Goal: Navigation & Orientation: Find specific page/section

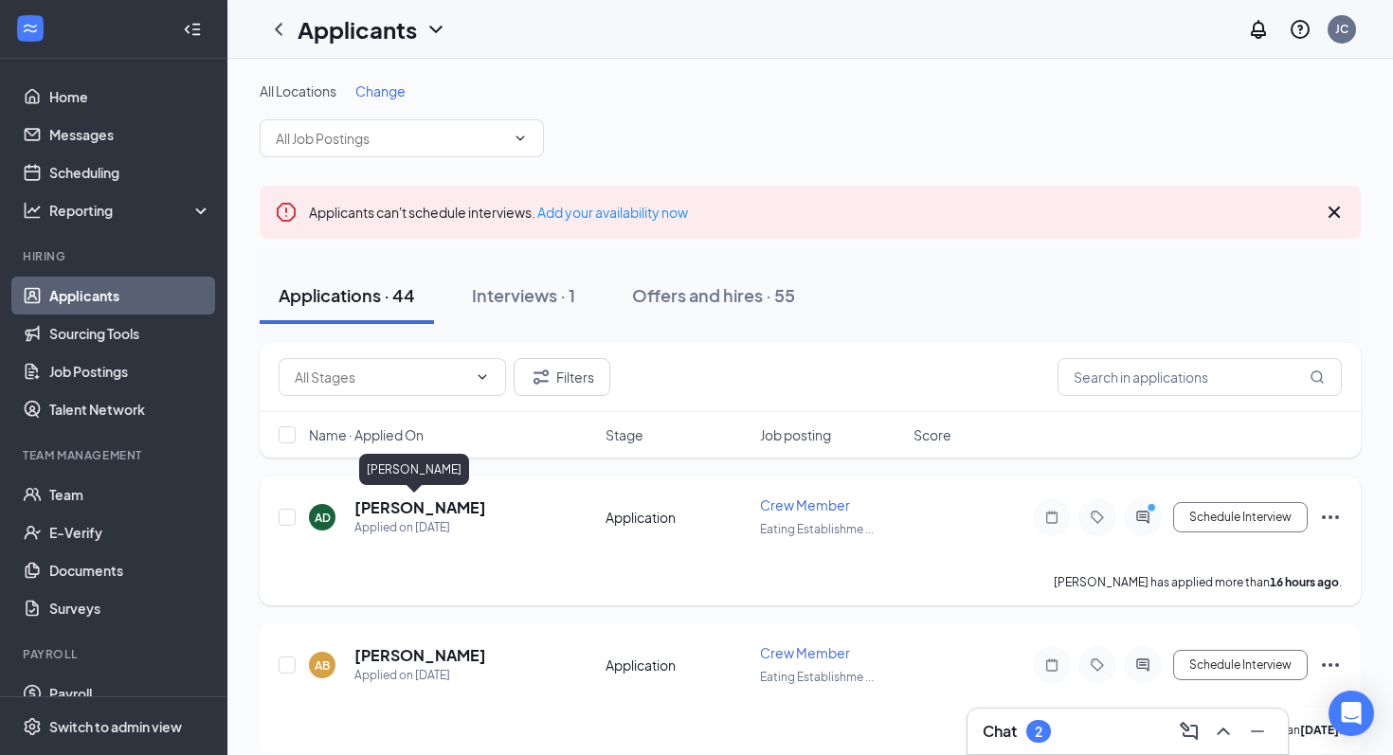
click at [425, 510] on h5 "Angela Dean" at bounding box center [420, 507] width 132 height 21
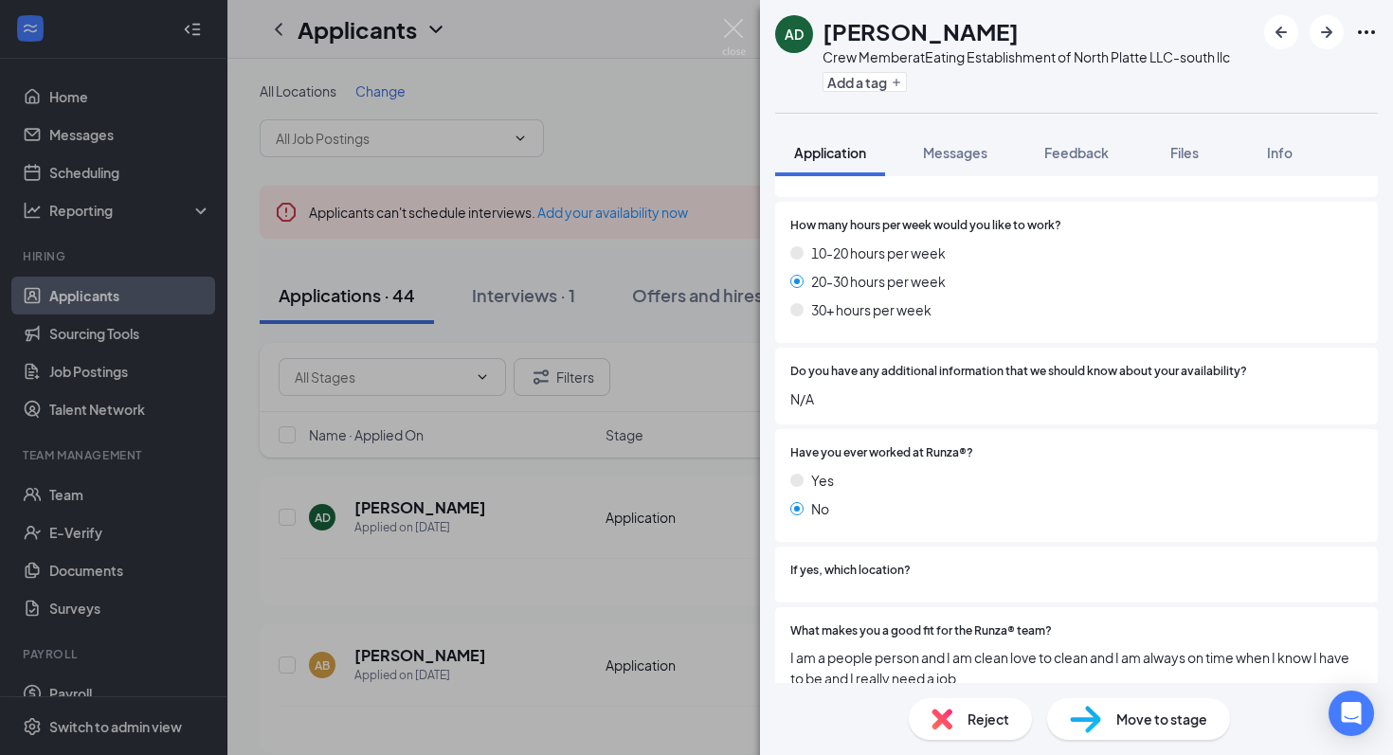
scroll to position [1142, 0]
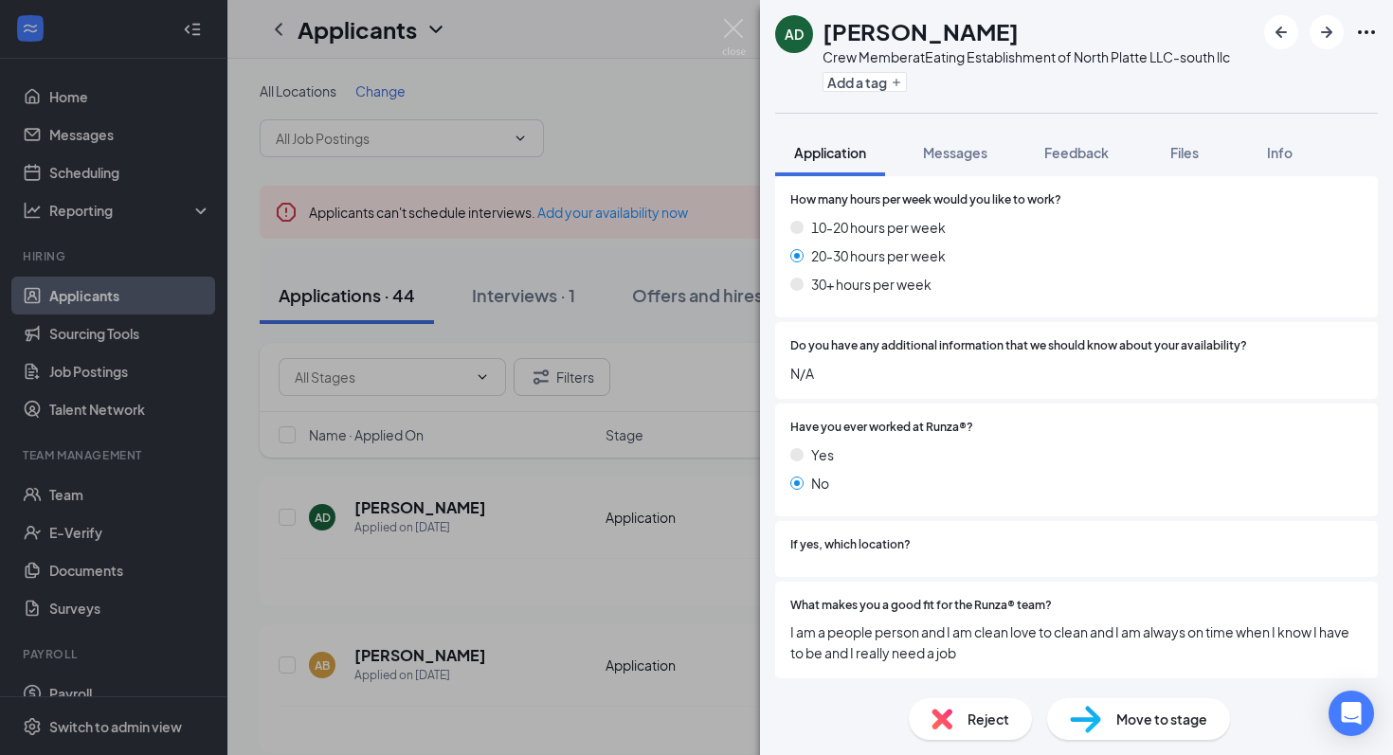
click at [709, 450] on div "AD Angela Dean Crew Member at Eating Establishment of North Platte LLC-south ll…" at bounding box center [696, 377] width 1393 height 755
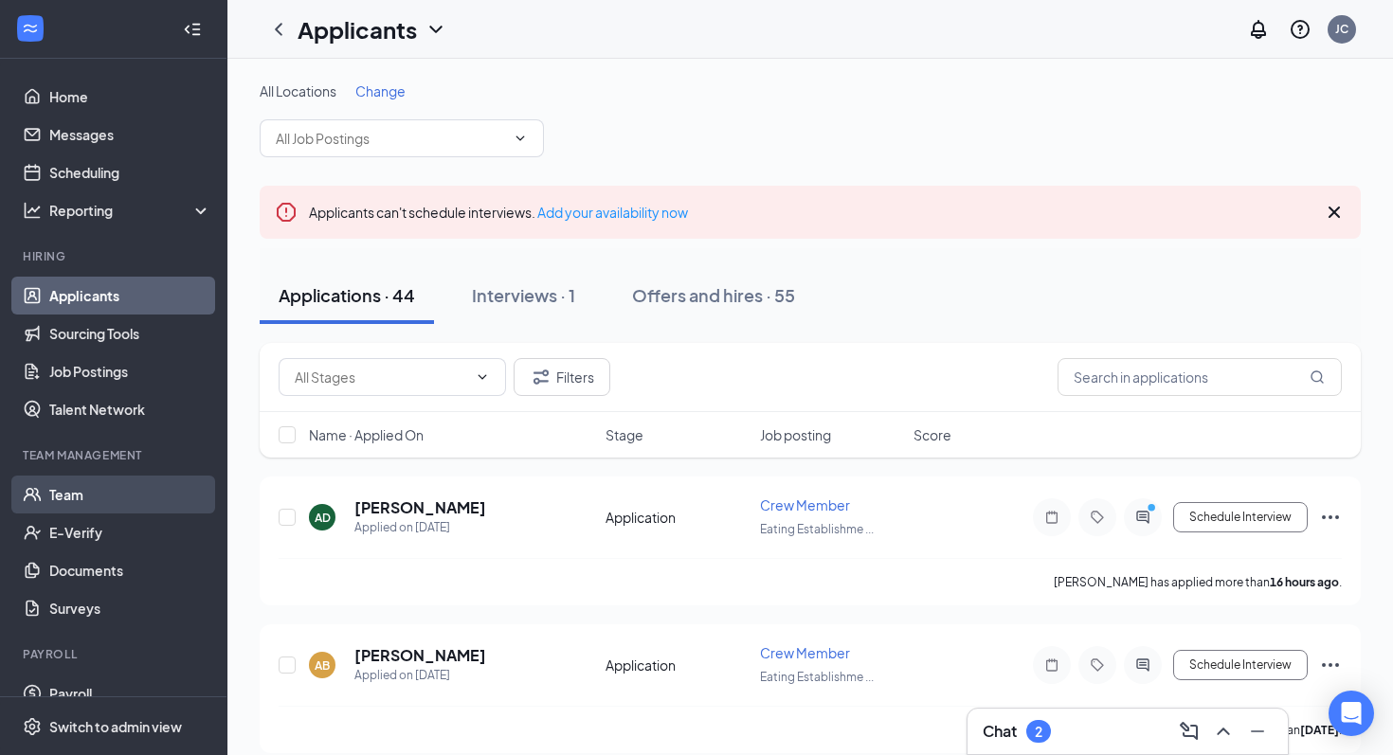
click at [118, 495] on link "Team" at bounding box center [130, 495] width 162 height 38
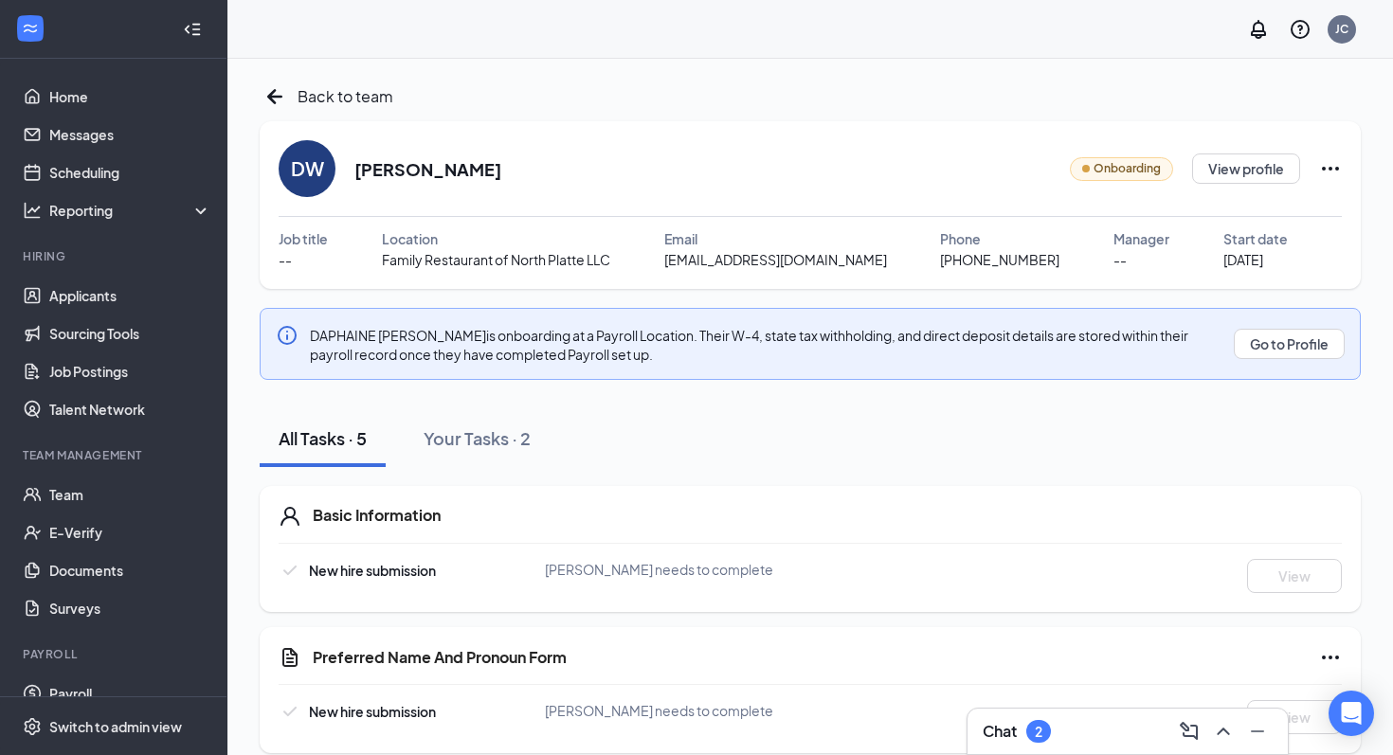
scroll to position [261, 0]
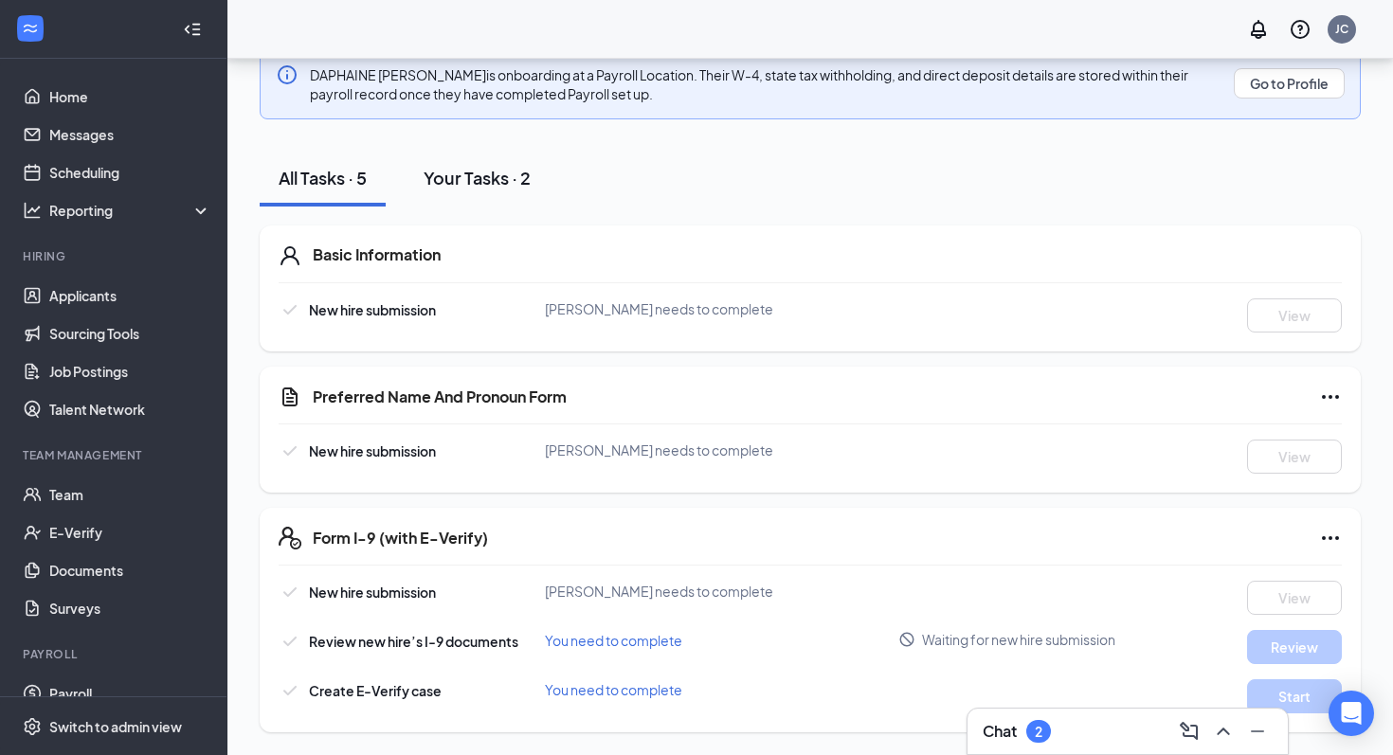
click at [499, 174] on div "Your Tasks · 2" at bounding box center [476, 178] width 107 height 24
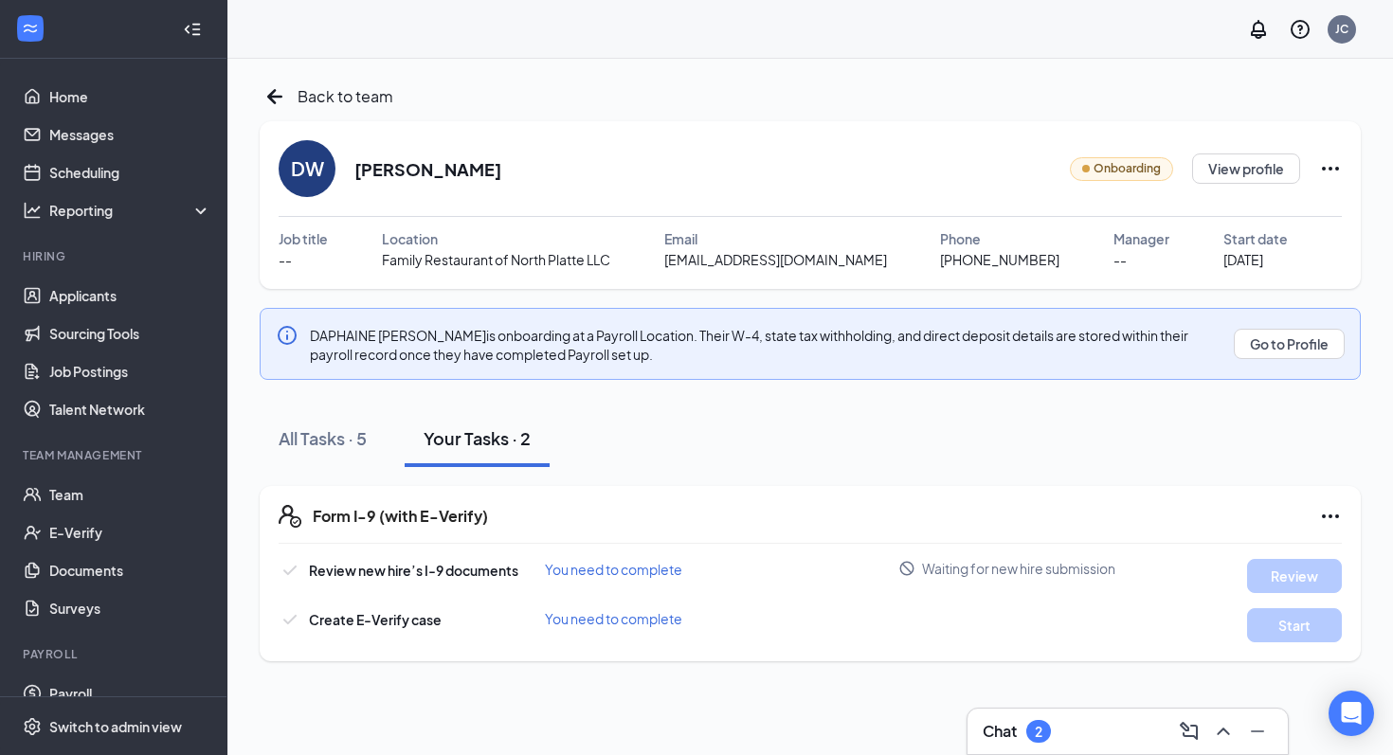
scroll to position [0, 0]
click at [278, 99] on icon "ArrowLeftNew" at bounding box center [275, 96] width 30 height 30
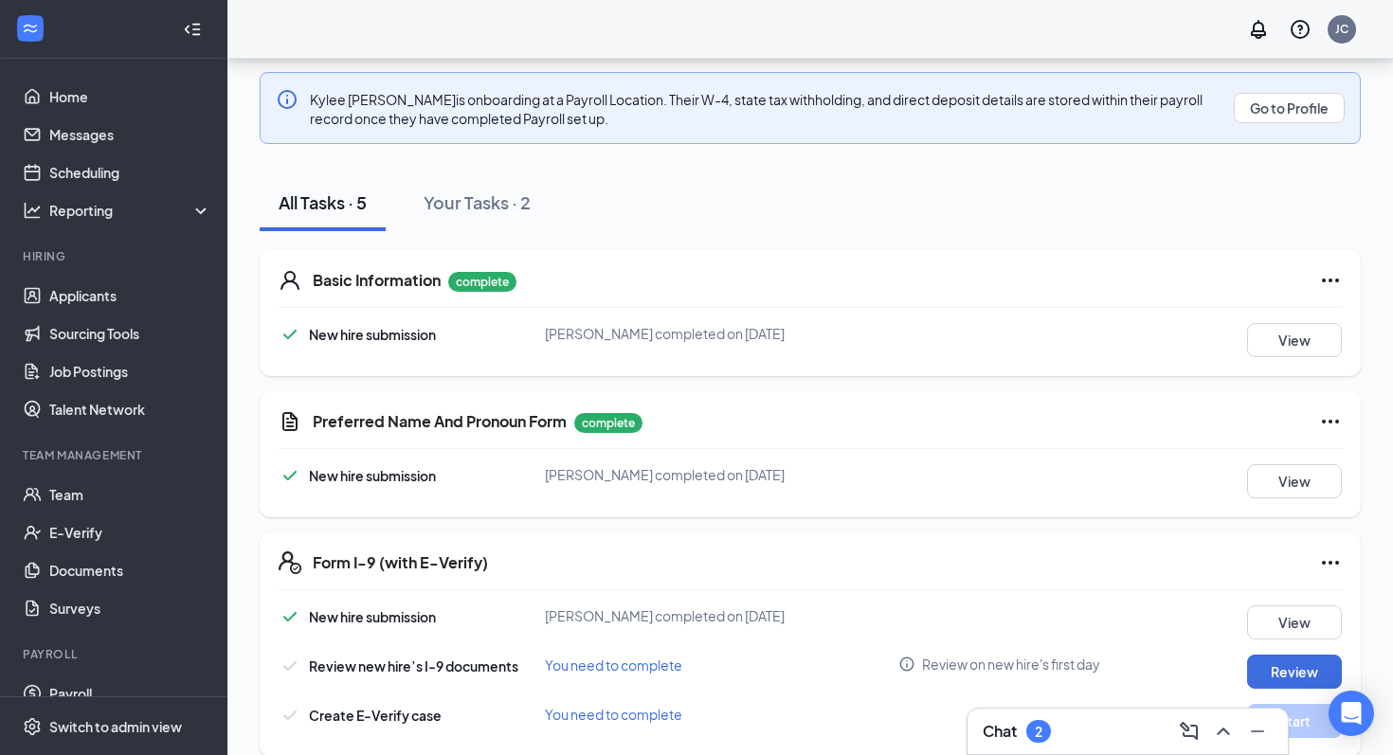
scroll to position [353, 0]
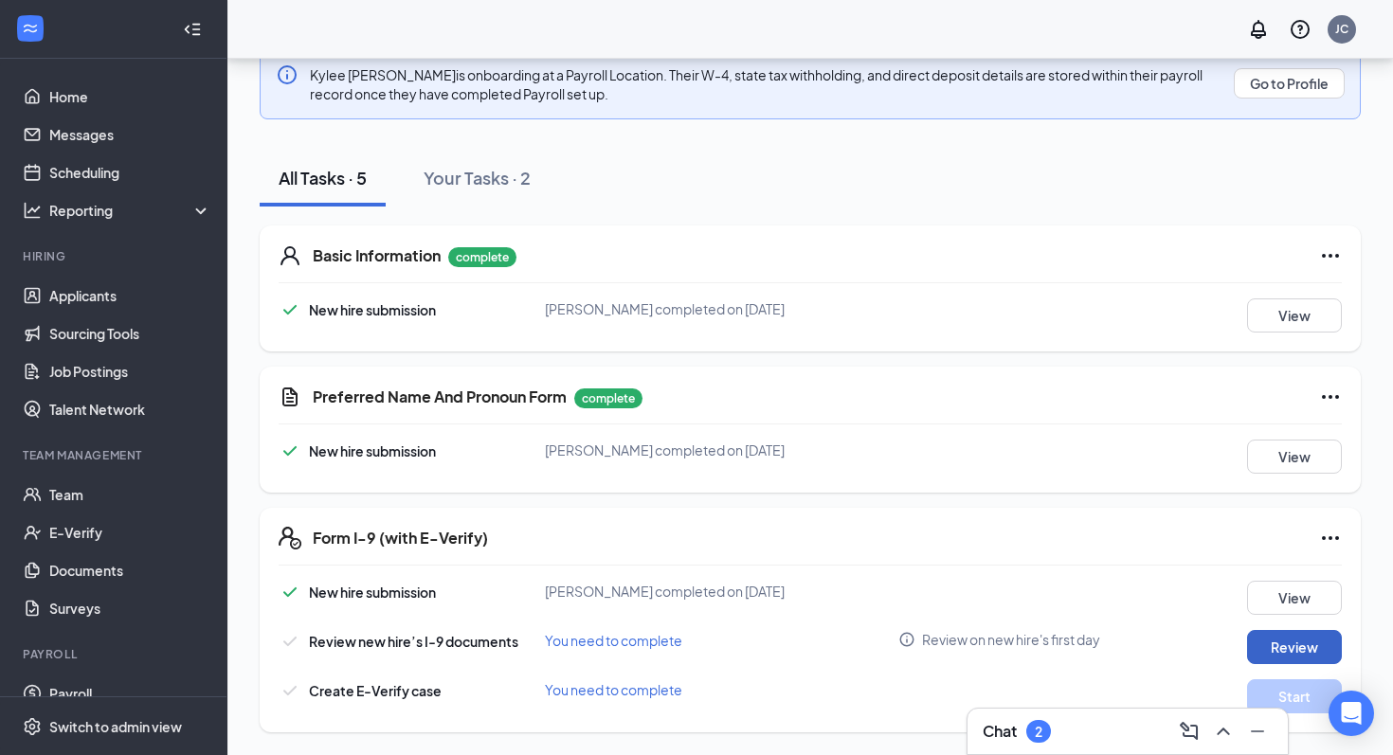
click at [1296, 646] on button "Review" at bounding box center [1294, 647] width 95 height 34
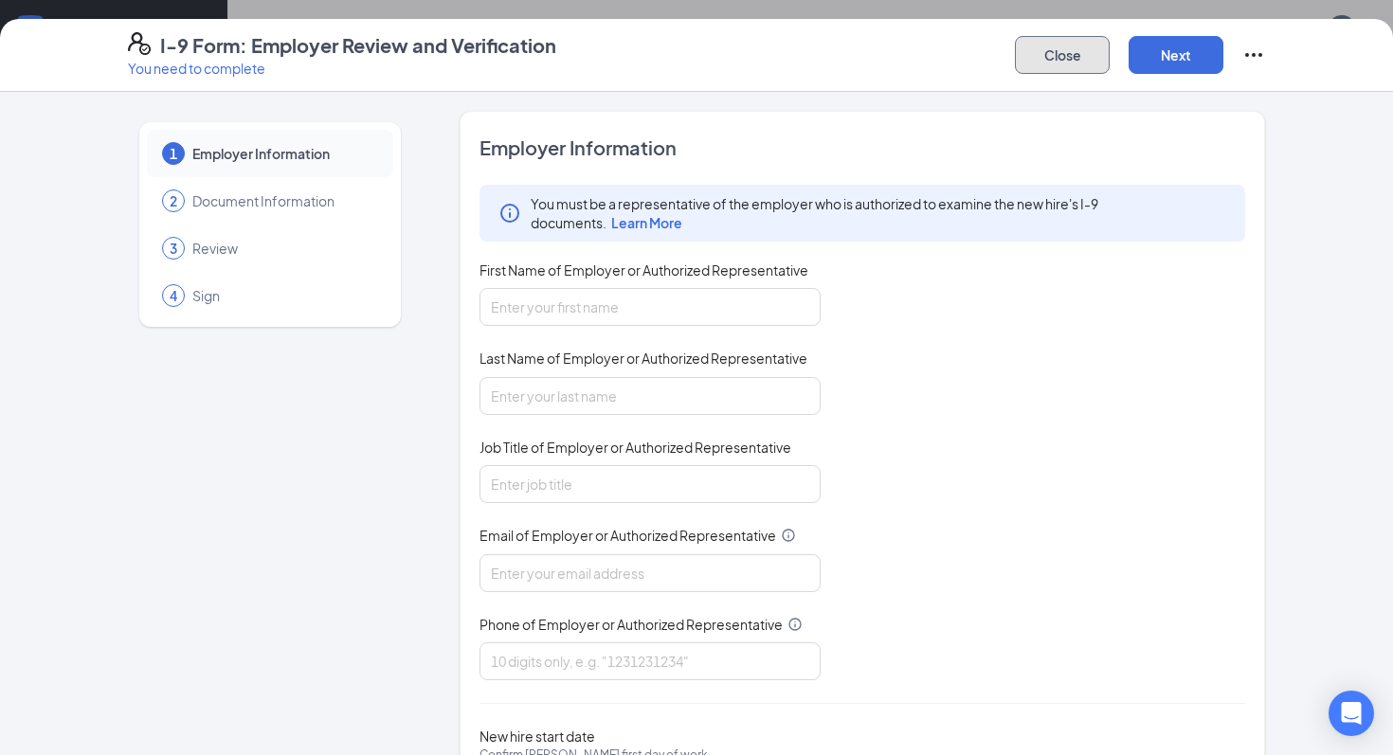
click at [1052, 59] on button "Close" at bounding box center [1062, 55] width 95 height 38
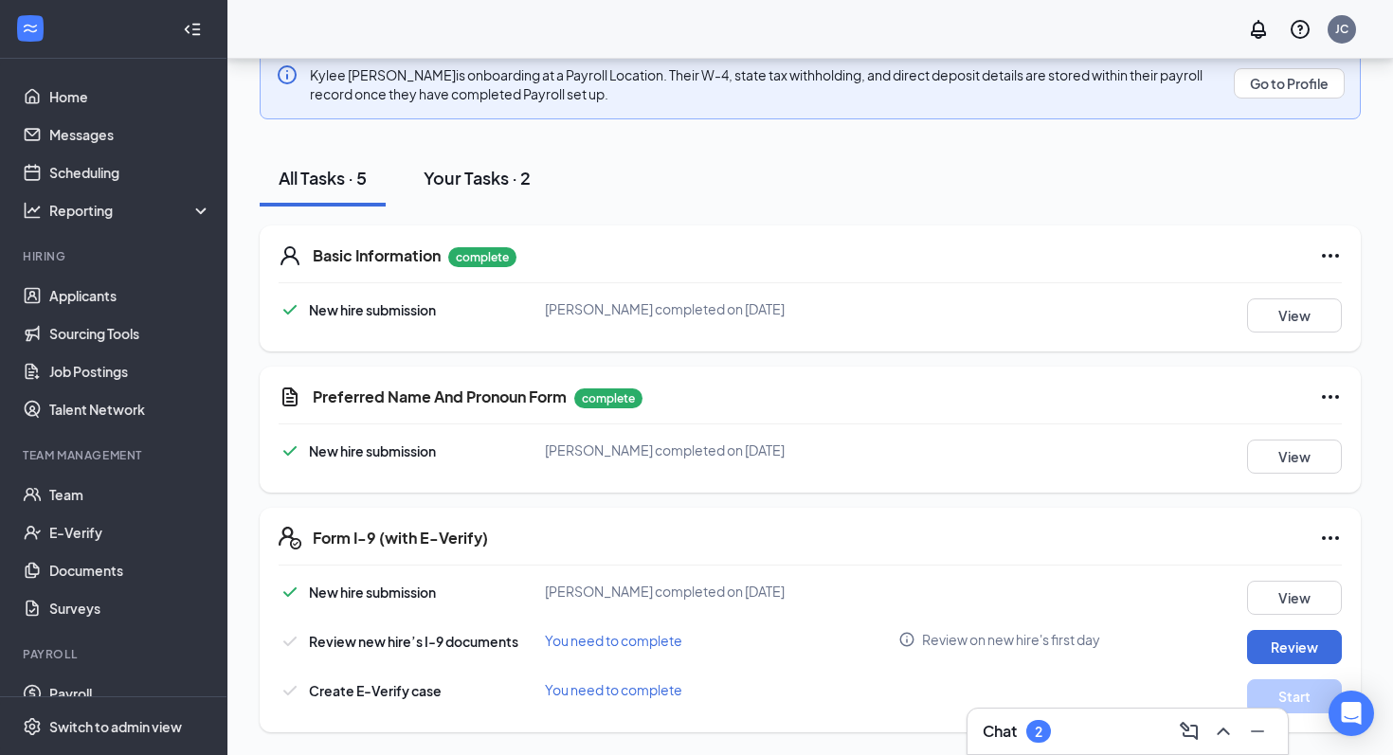
click at [470, 187] on div "Your Tasks · 2" at bounding box center [476, 178] width 107 height 24
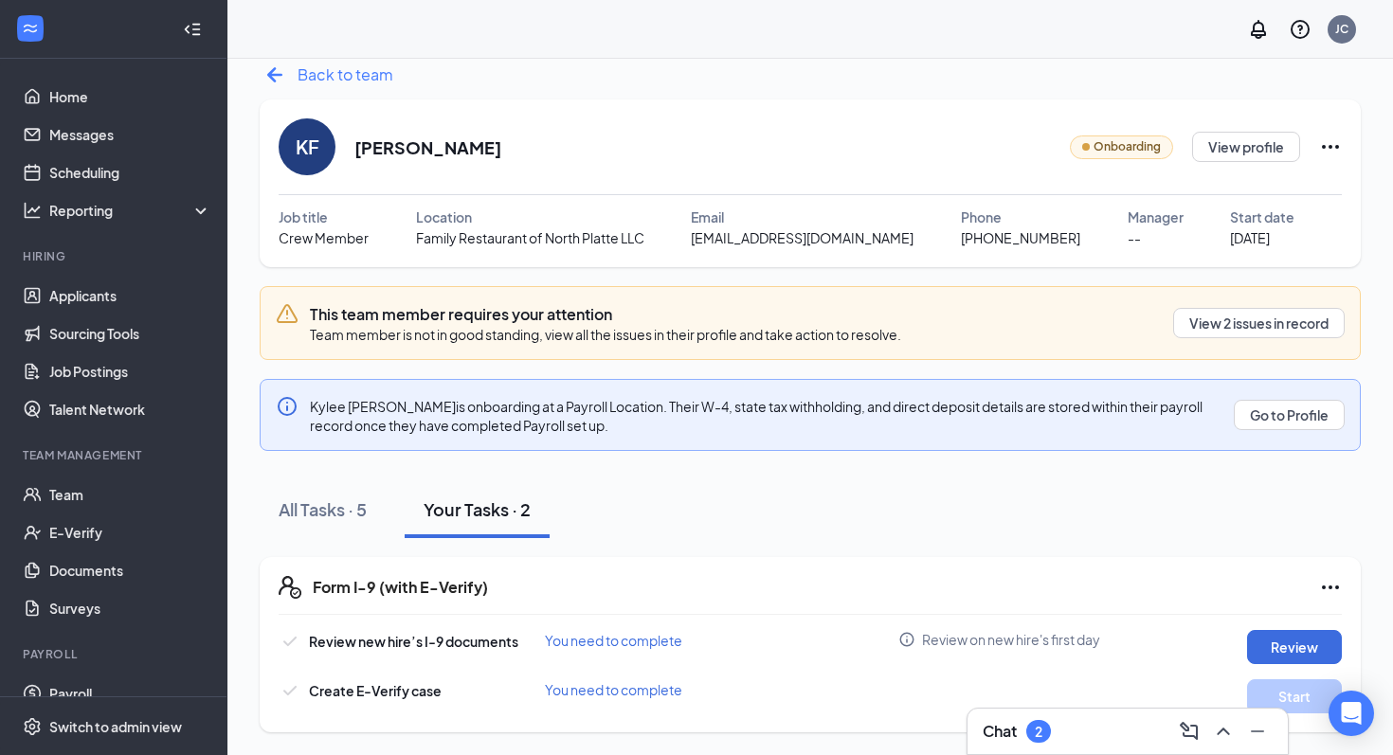
click at [301, 82] on span "Back to team" at bounding box center [345, 75] width 96 height 24
